Goal: Check status

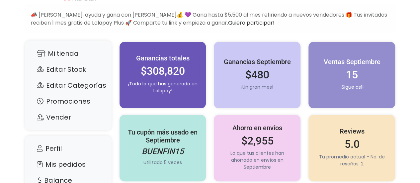
scroll to position [66, 0]
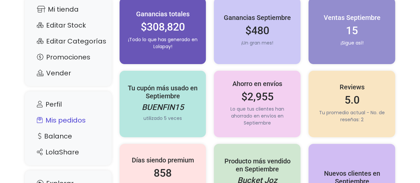
click at [73, 124] on link "Mis pedidos" at bounding box center [68, 120] width 73 height 13
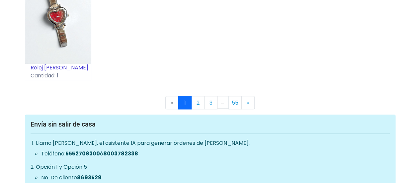
scroll to position [4086, 0]
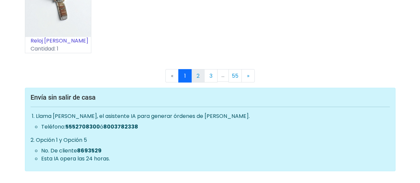
click at [197, 81] on link "2" at bounding box center [197, 75] width 13 height 13
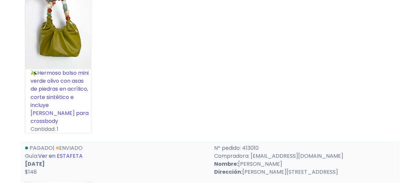
scroll to position [3056, 0]
click at [76, 152] on link "Ver en ESTAFETA" at bounding box center [60, 156] width 45 height 8
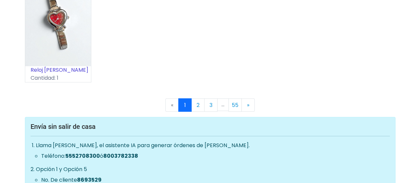
scroll to position [4096, 0]
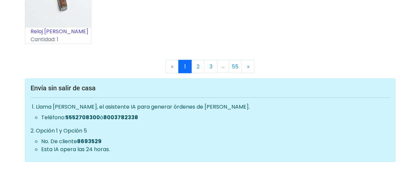
click at [188, 69] on link "1" at bounding box center [184, 66] width 13 height 13
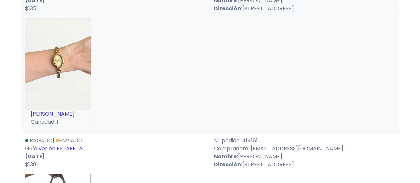
scroll to position [531, 0]
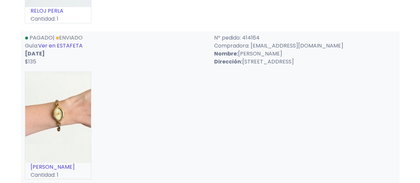
click at [77, 49] on link "Ver en ESTAFETA" at bounding box center [60, 46] width 45 height 8
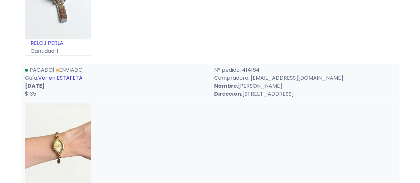
scroll to position [498, 0]
